Goal: Task Accomplishment & Management: Manage account settings

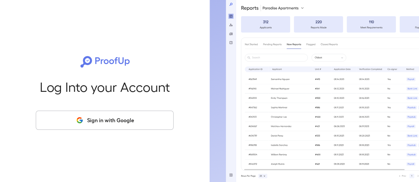
click at [136, 126] on button "Sign in with Google" at bounding box center [105, 120] width 138 height 19
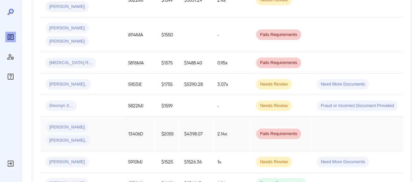
scroll to position [265, 0]
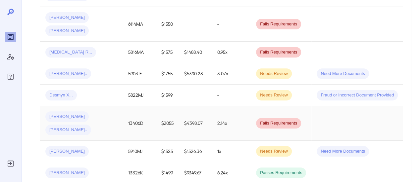
click at [91, 112] on div "Angie-Michelle N... Germain O..." at bounding box center [81, 124] width 72 height 24
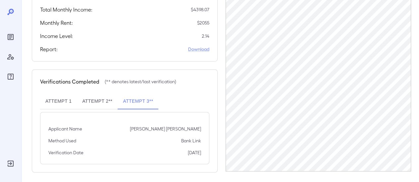
scroll to position [179, 0]
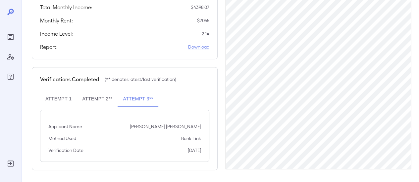
click at [67, 101] on button "Attempt 1" at bounding box center [58, 99] width 37 height 16
click at [101, 96] on button "Attempt 2**" at bounding box center [97, 99] width 41 height 16
click at [137, 94] on button "Attempt 3**" at bounding box center [137, 99] width 41 height 16
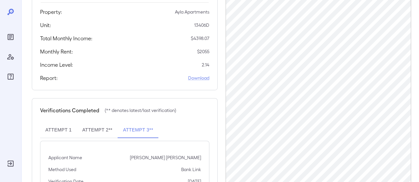
scroll to position [113, 0]
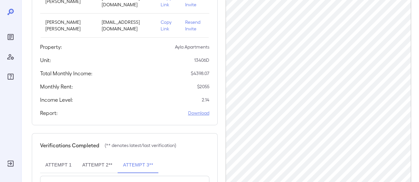
click at [204, 114] on link "Download" at bounding box center [198, 113] width 21 height 7
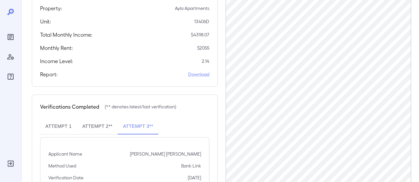
scroll to position [179, 0]
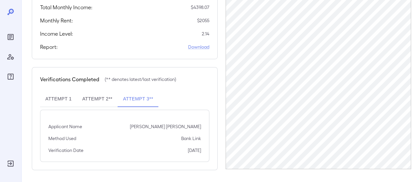
click at [59, 102] on button "Attempt 1" at bounding box center [58, 99] width 37 height 16
click at [94, 99] on button "Attempt 2**" at bounding box center [97, 99] width 41 height 16
click at [133, 95] on button "Attempt 3**" at bounding box center [137, 99] width 41 height 16
click at [199, 47] on link "Download" at bounding box center [198, 47] width 21 height 7
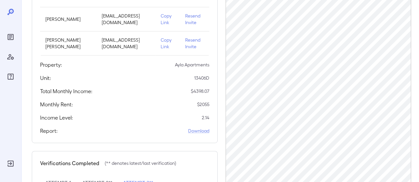
scroll to position [80, 0]
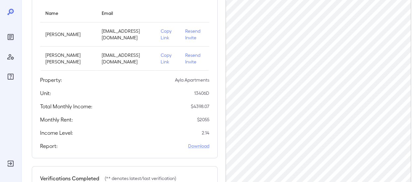
click at [64, 57] on p "Germain Omar Johnson" at bounding box center [68, 58] width 46 height 13
click at [191, 55] on p "Resend Invite" at bounding box center [194, 58] width 19 height 13
click at [201, 145] on link "Download" at bounding box center [198, 146] width 21 height 7
drag, startPoint x: 157, startPoint y: 55, endPoint x: 210, endPoint y: 12, distance: 69.1
click at [160, 55] on p "Copy Link" at bounding box center [167, 58] width 14 height 13
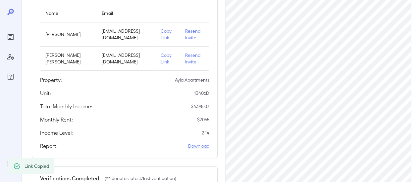
click at [160, 59] on p "Copy Link" at bounding box center [167, 58] width 14 height 13
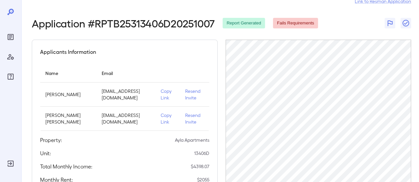
scroll to position [0, 0]
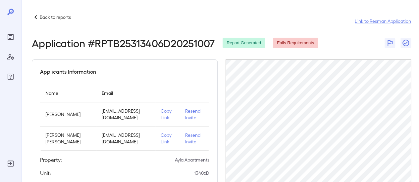
drag, startPoint x: 46, startPoint y: 17, endPoint x: 42, endPoint y: 4, distance: 13.4
click at [46, 17] on p "Back to reports" at bounding box center [55, 17] width 31 height 7
